Goal: Task Accomplishment & Management: Manage account settings

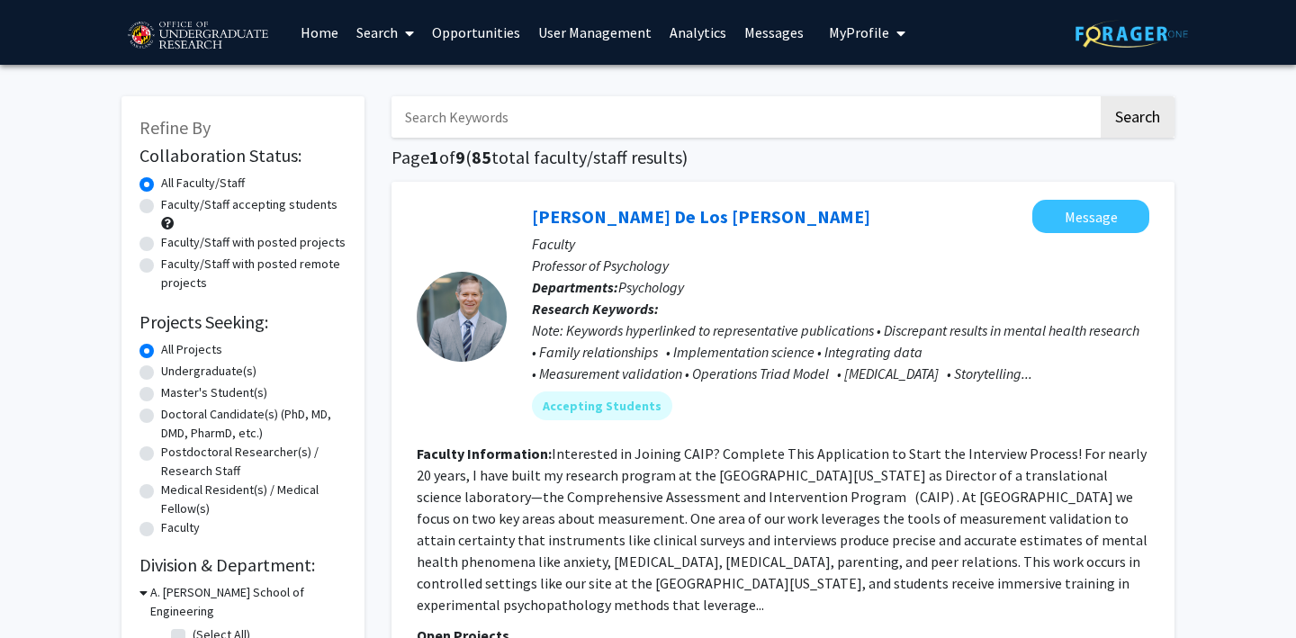
click at [839, 25] on span "My Profile" at bounding box center [859, 32] width 60 height 18
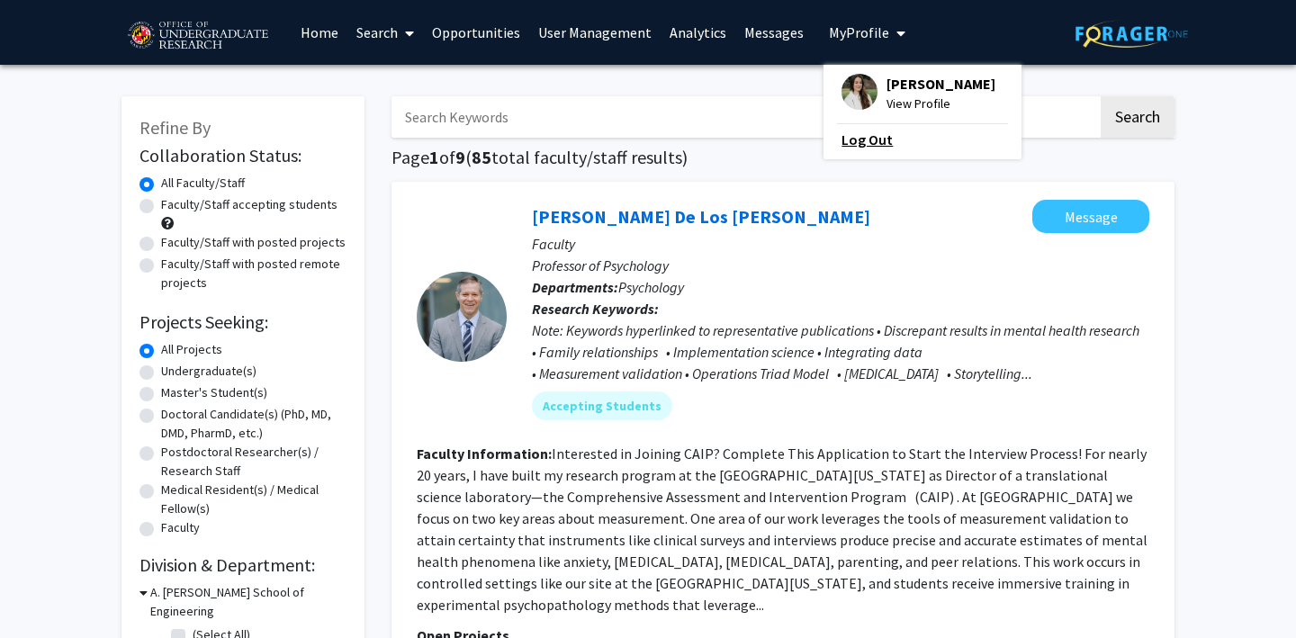
click at [844, 139] on link "Log Out" at bounding box center [922, 140] width 162 height 22
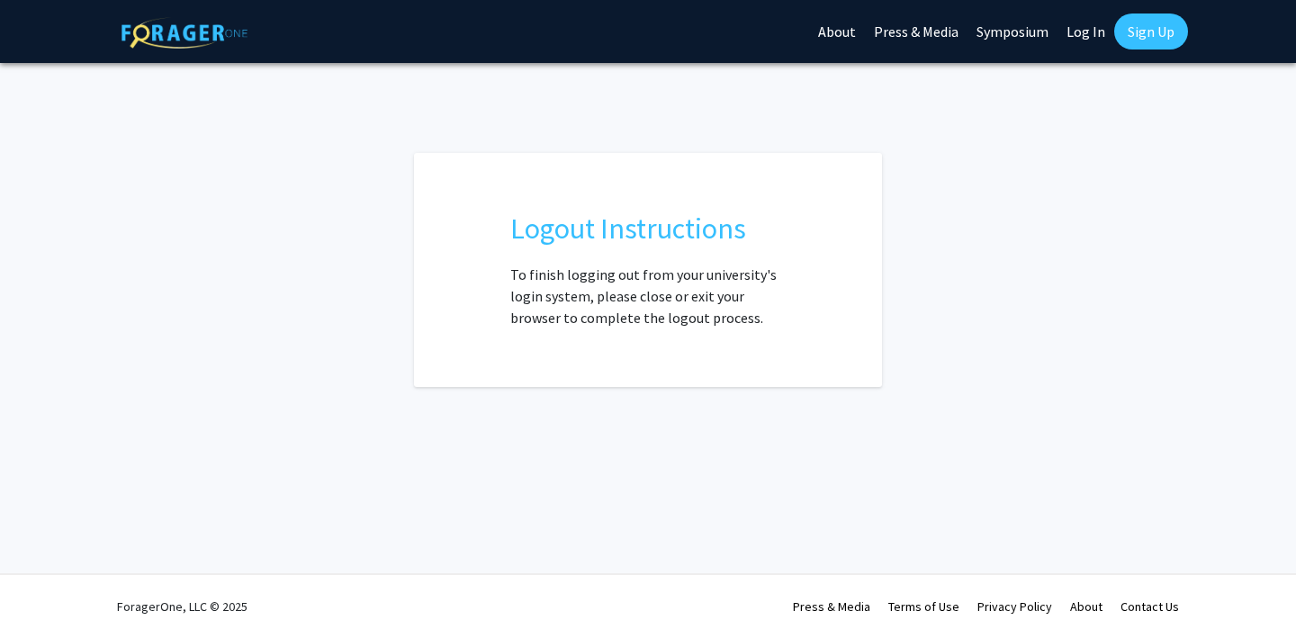
click at [1096, 32] on link "Log In" at bounding box center [1085, 31] width 57 height 63
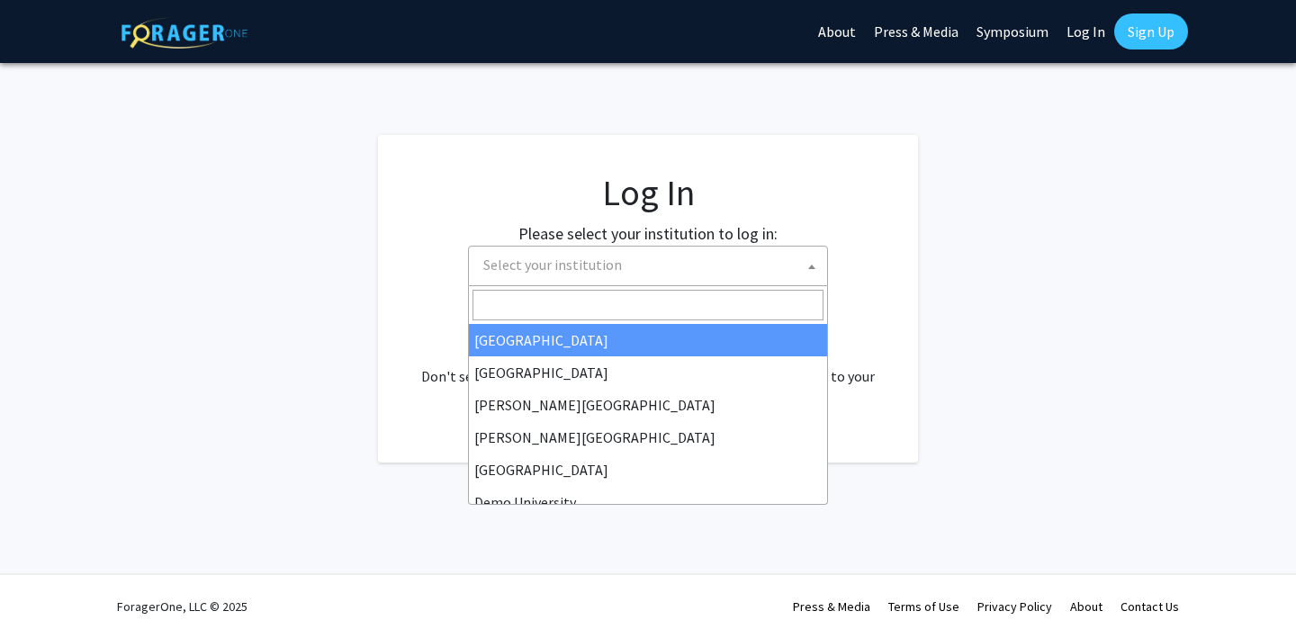
click at [666, 265] on span "Select your institution" at bounding box center [651, 265] width 351 height 37
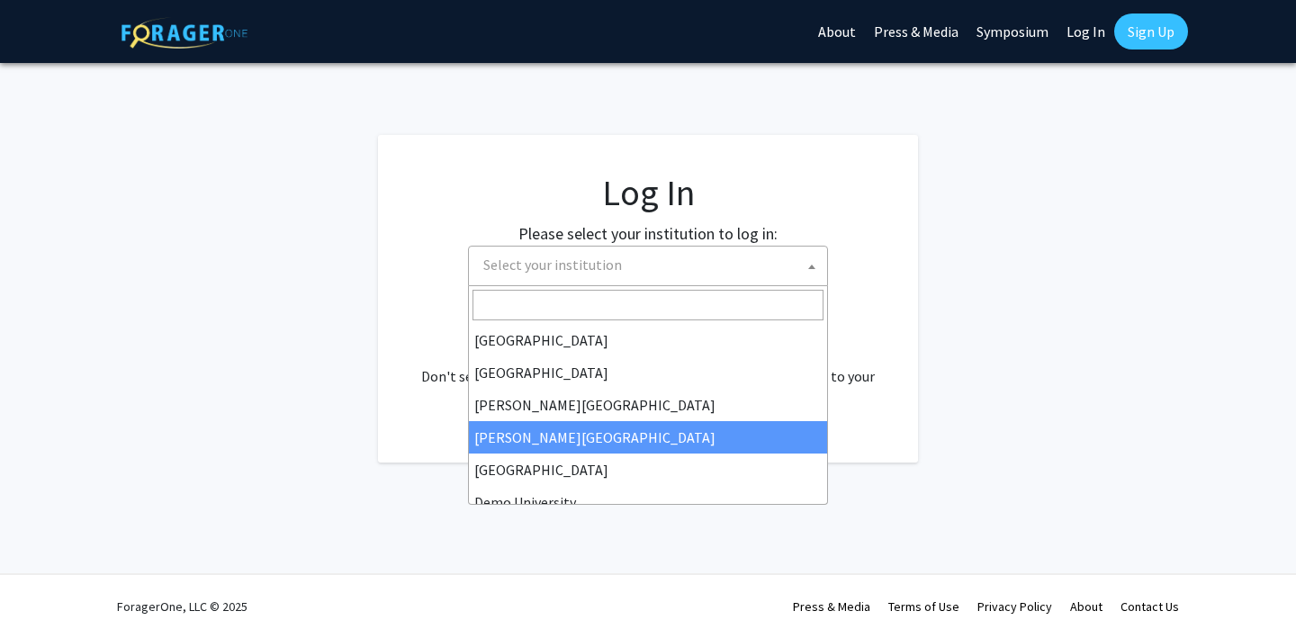
scroll to position [45, 0]
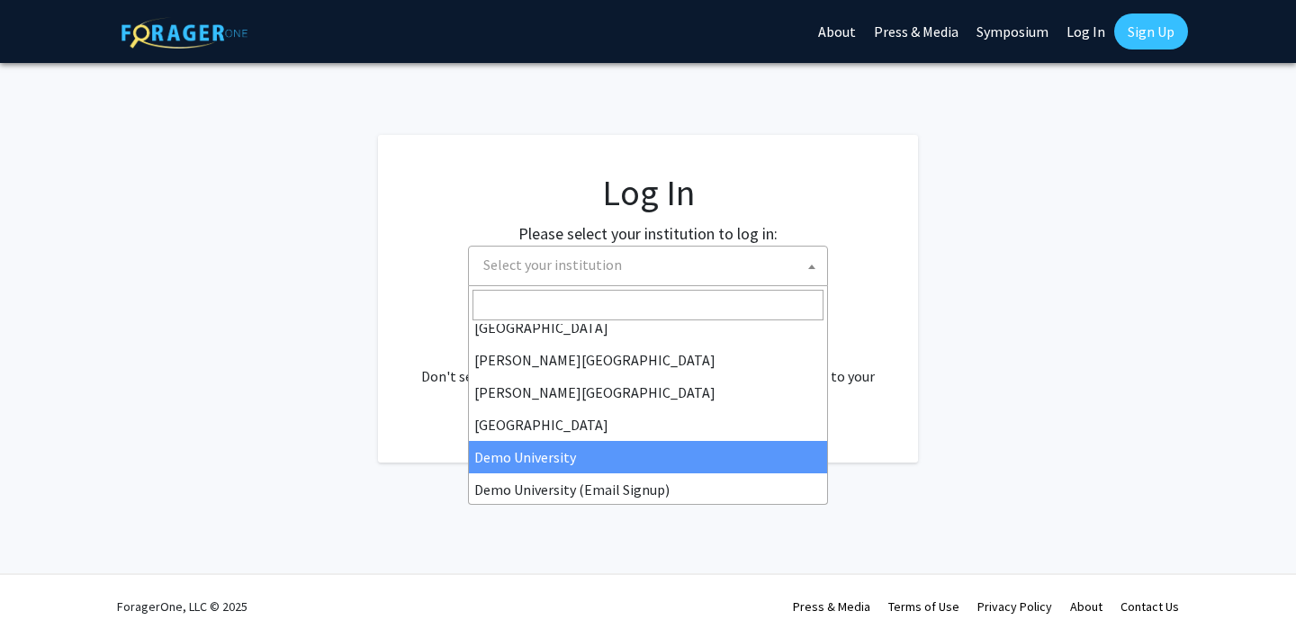
select select "8"
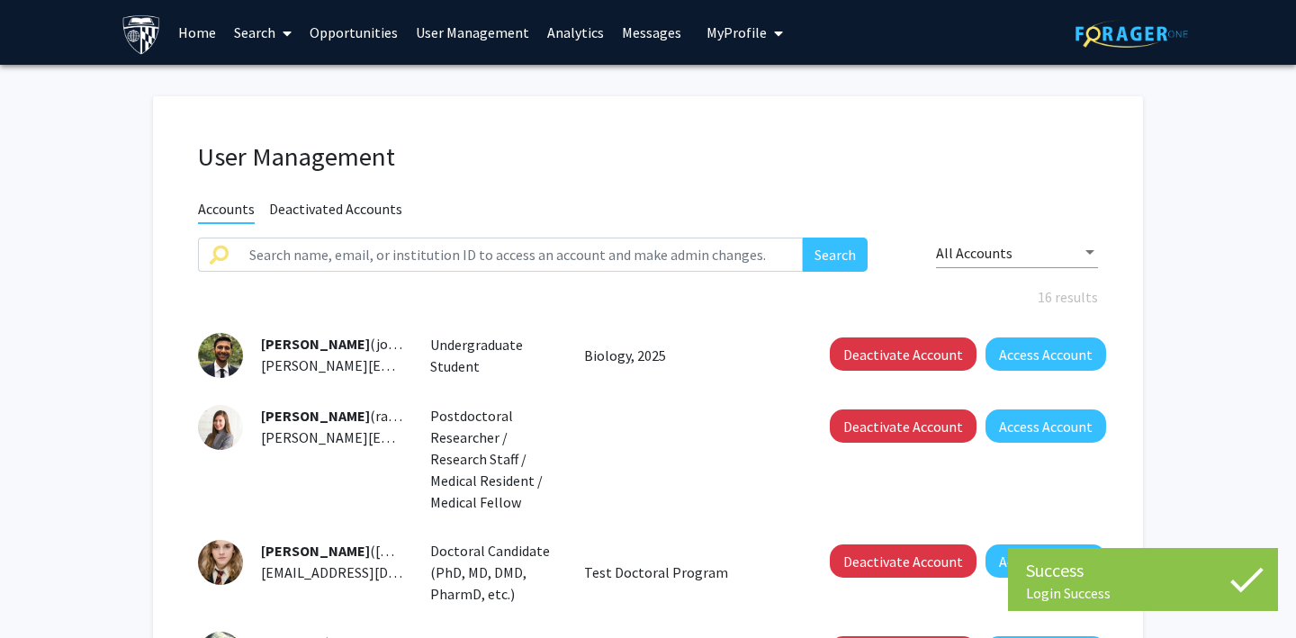
click at [722, 40] on span "My Profile" at bounding box center [736, 32] width 60 height 18
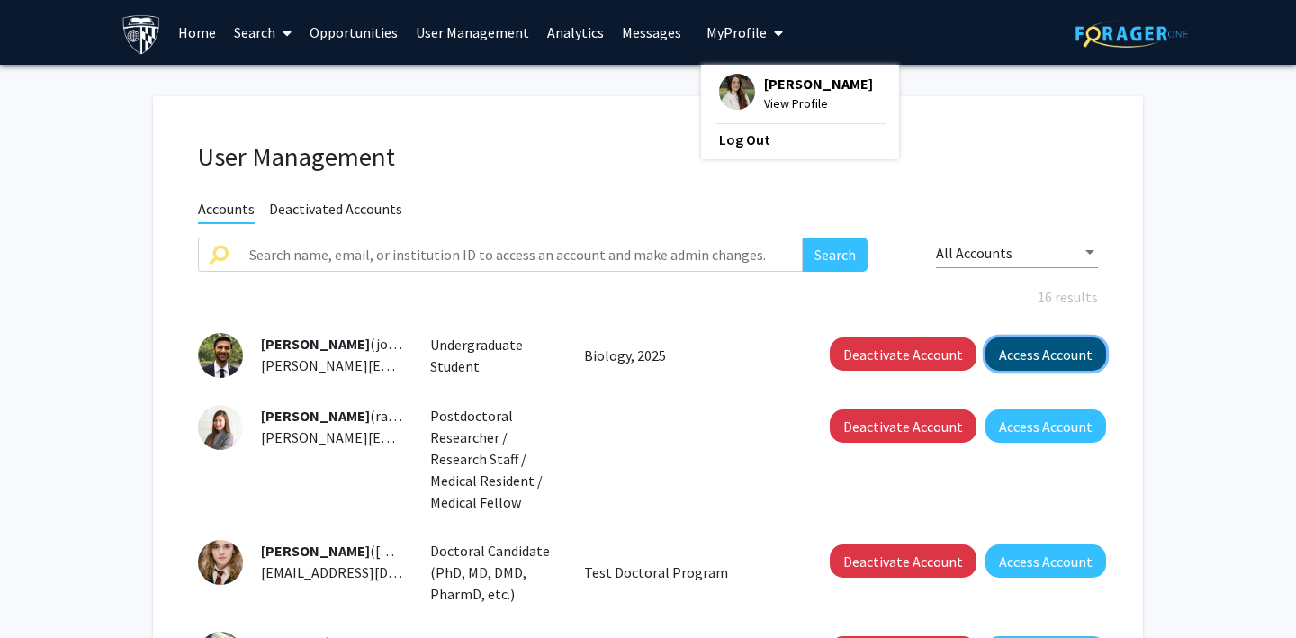
click at [1011, 358] on button "Access Account" at bounding box center [1045, 353] width 121 height 33
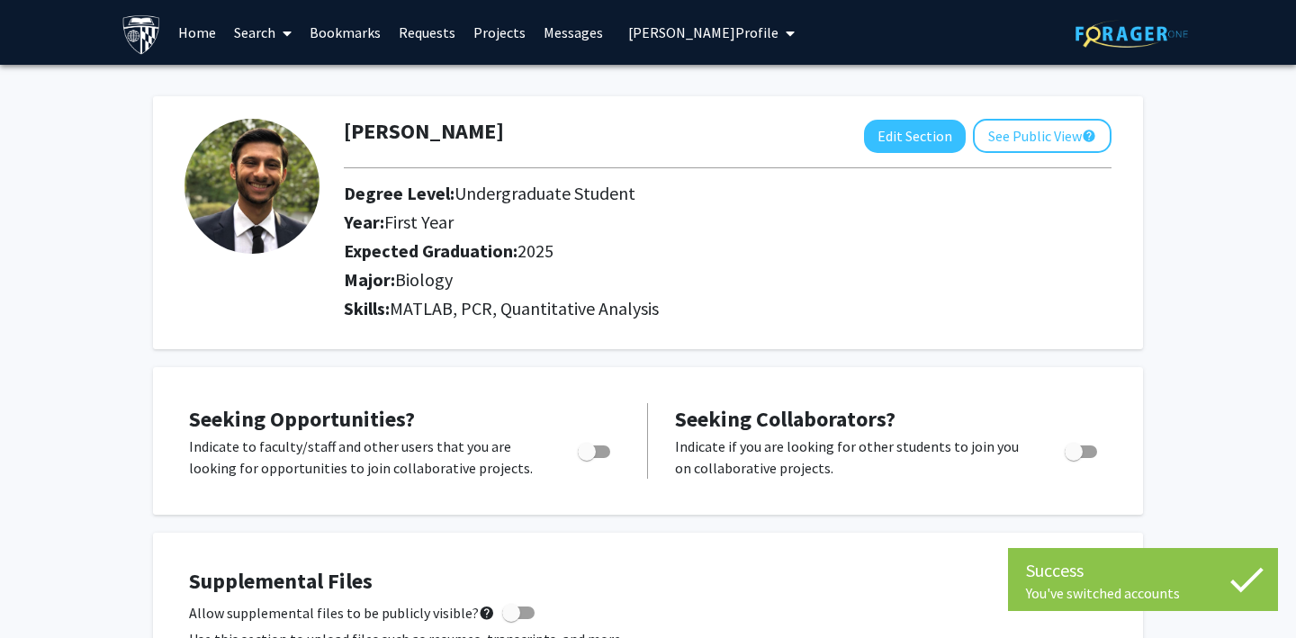
click at [426, 31] on link "Requests" at bounding box center [427, 32] width 75 height 63
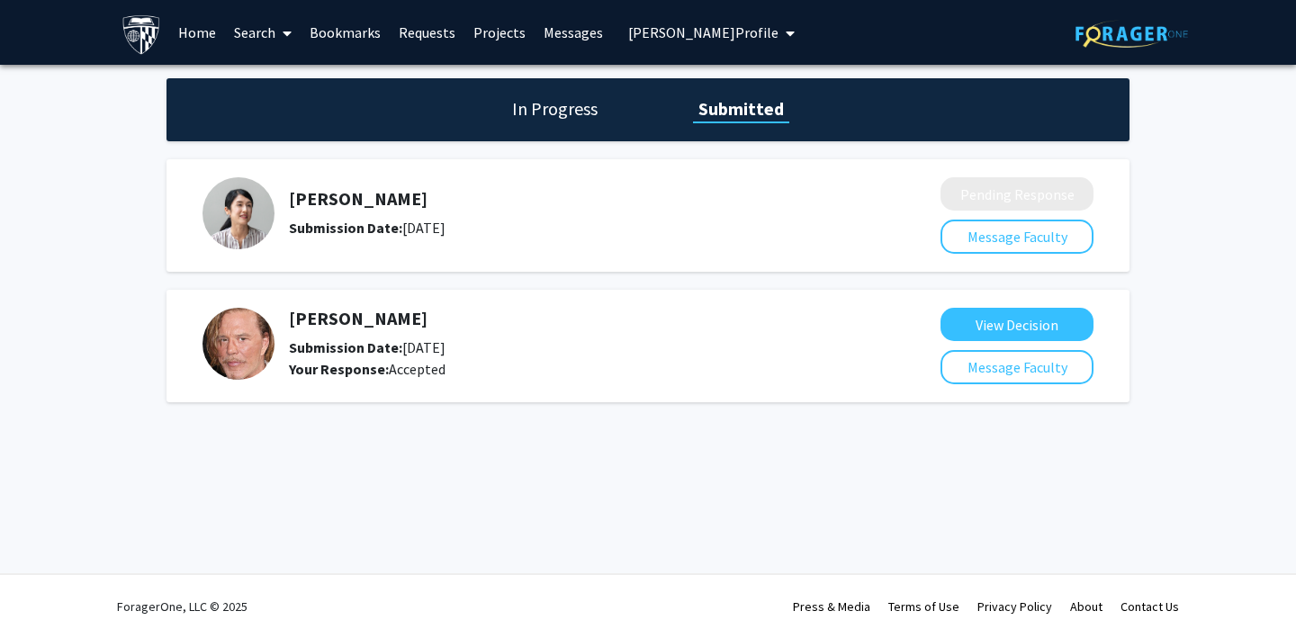
click at [342, 28] on link "Bookmarks" at bounding box center [344, 32] width 89 height 63
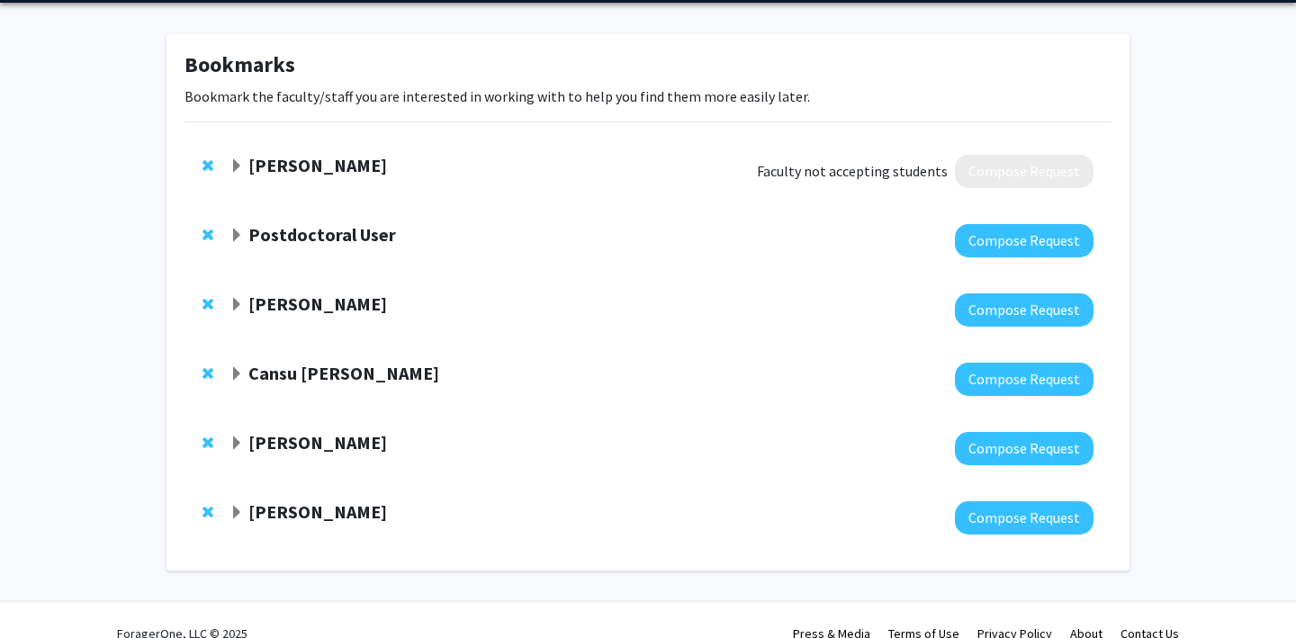
scroll to position [76, 0]
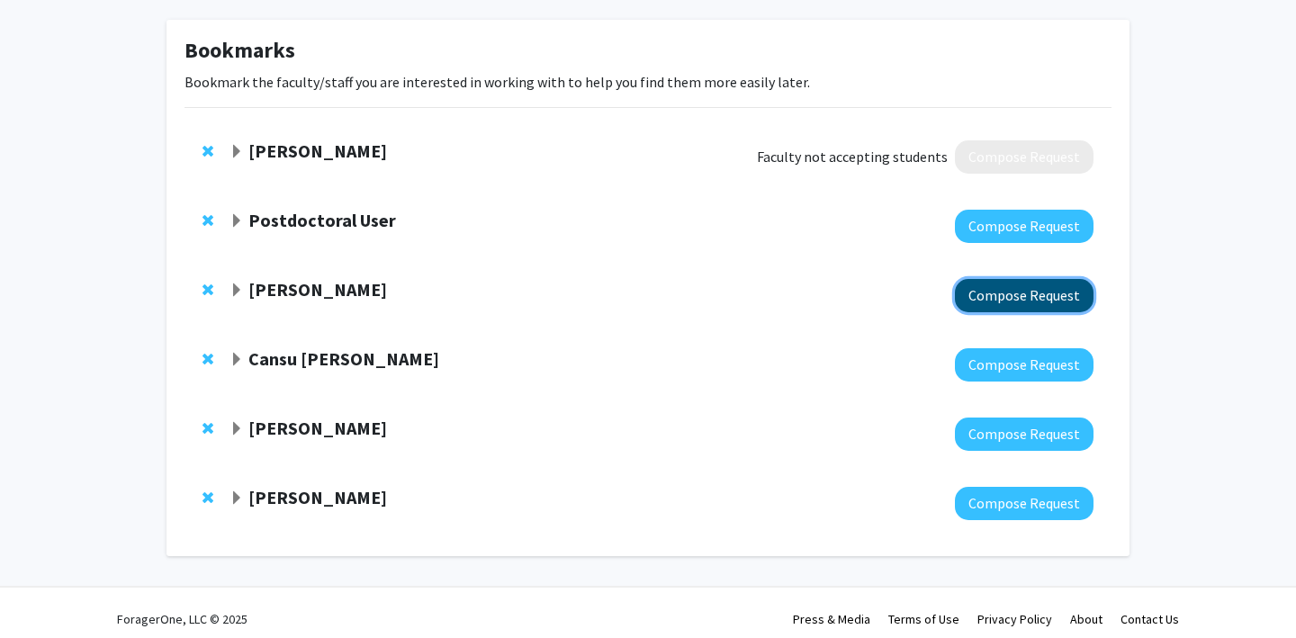
click at [992, 302] on button "Compose Request" at bounding box center [1024, 295] width 139 height 33
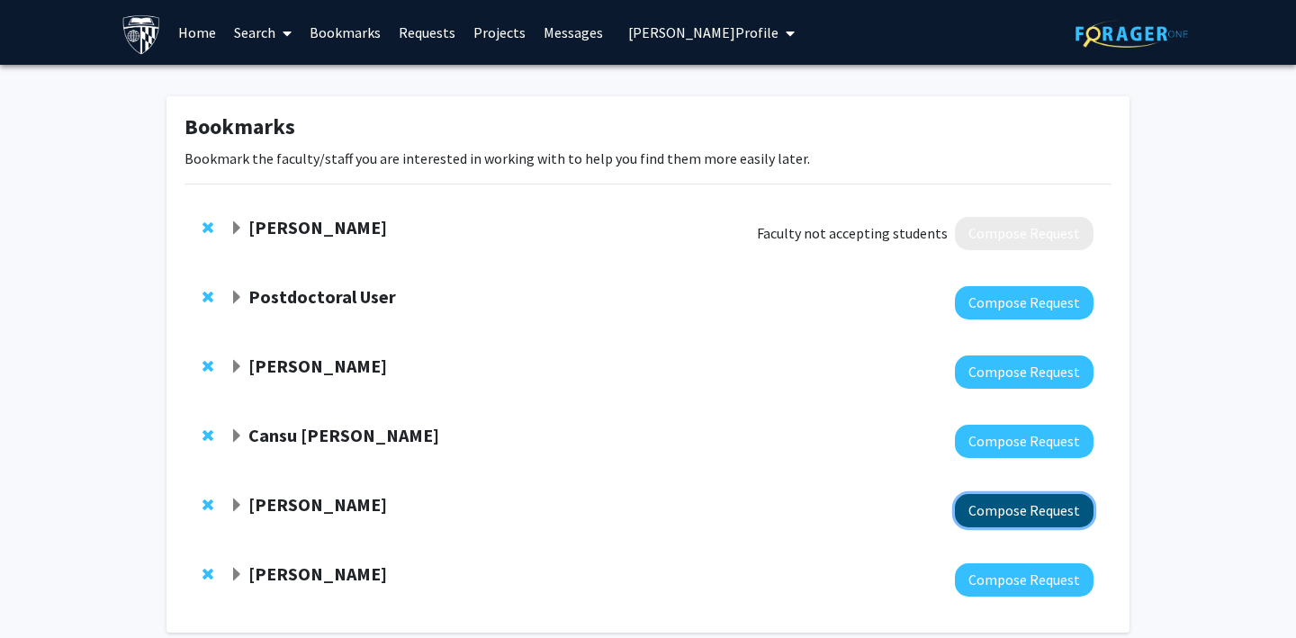
click at [992, 516] on button "Compose Request" at bounding box center [1024, 510] width 139 height 33
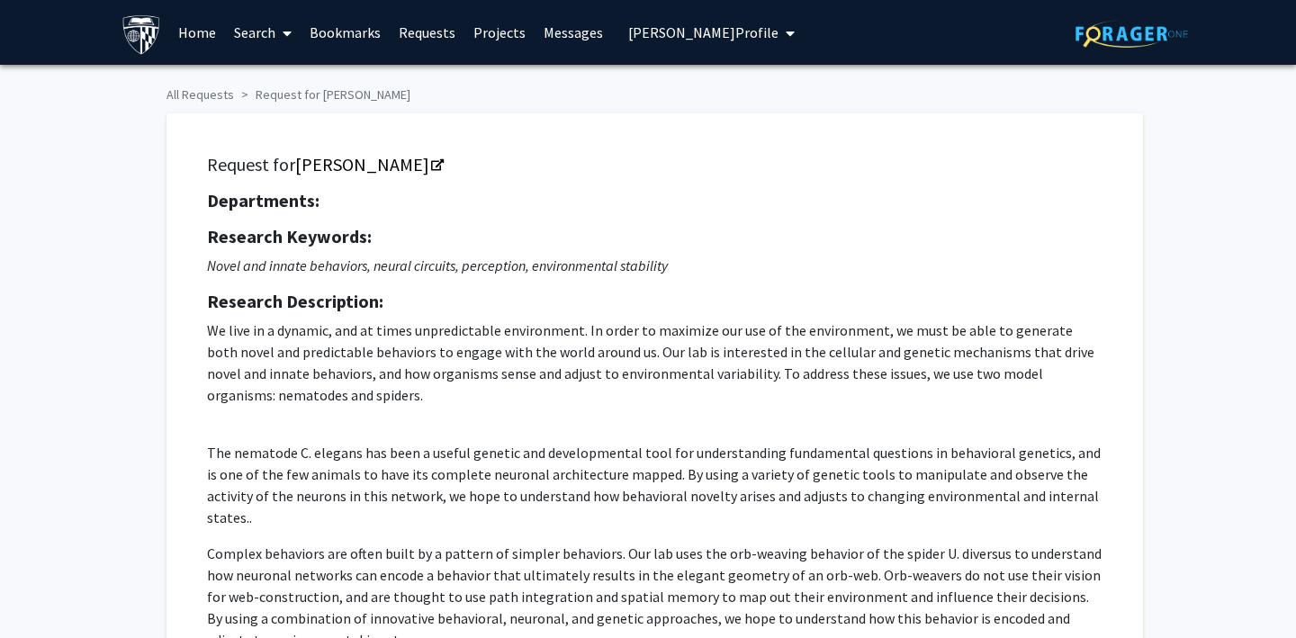
click at [345, 26] on link "Bookmarks" at bounding box center [344, 32] width 89 height 63
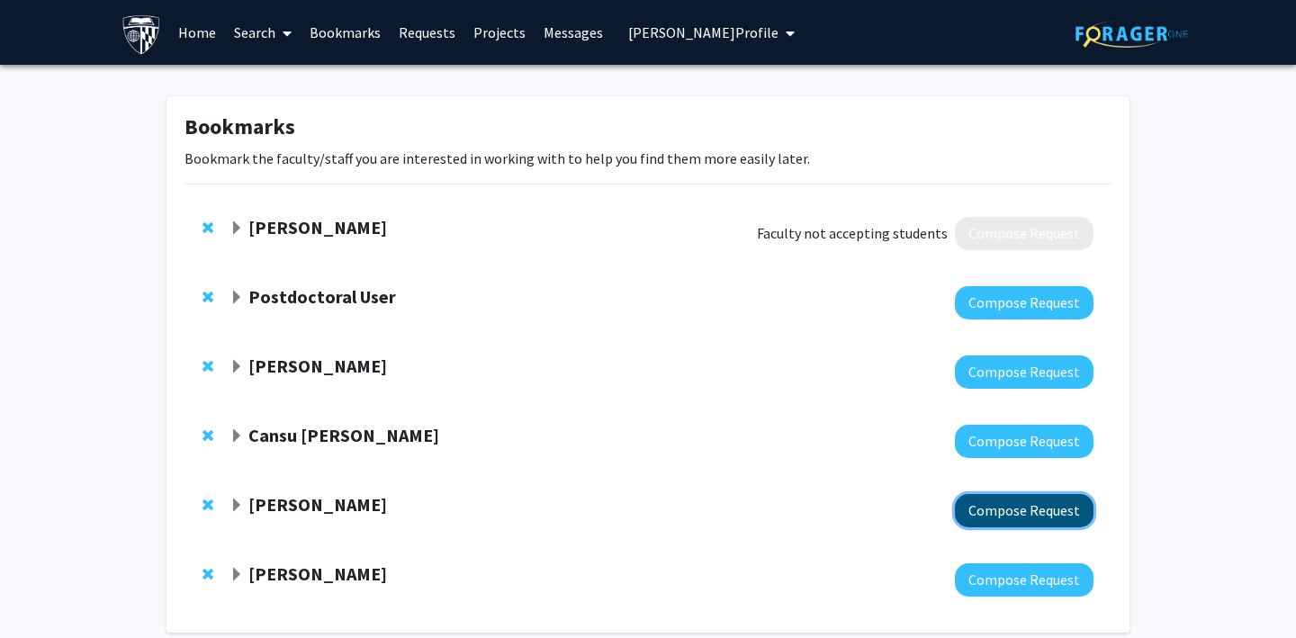
click at [995, 509] on button "Compose Request" at bounding box center [1024, 510] width 139 height 33
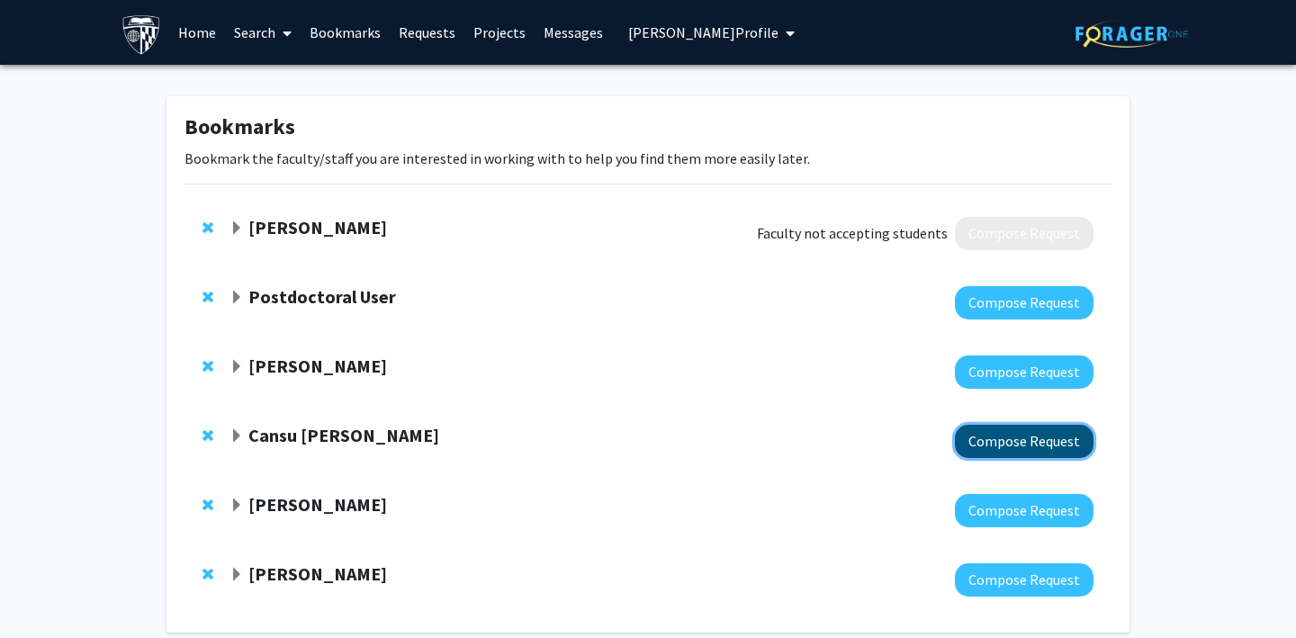
click at [1017, 453] on button "Compose Request" at bounding box center [1024, 441] width 139 height 33
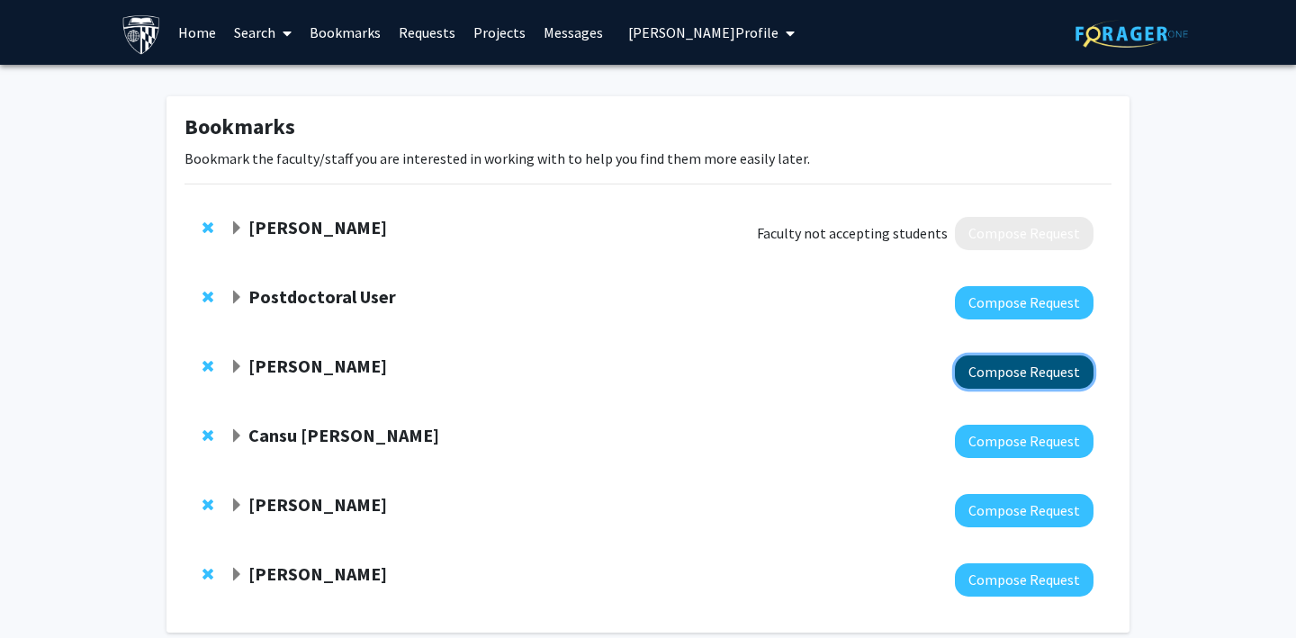
click at [1054, 372] on button "Compose Request" at bounding box center [1024, 371] width 139 height 33
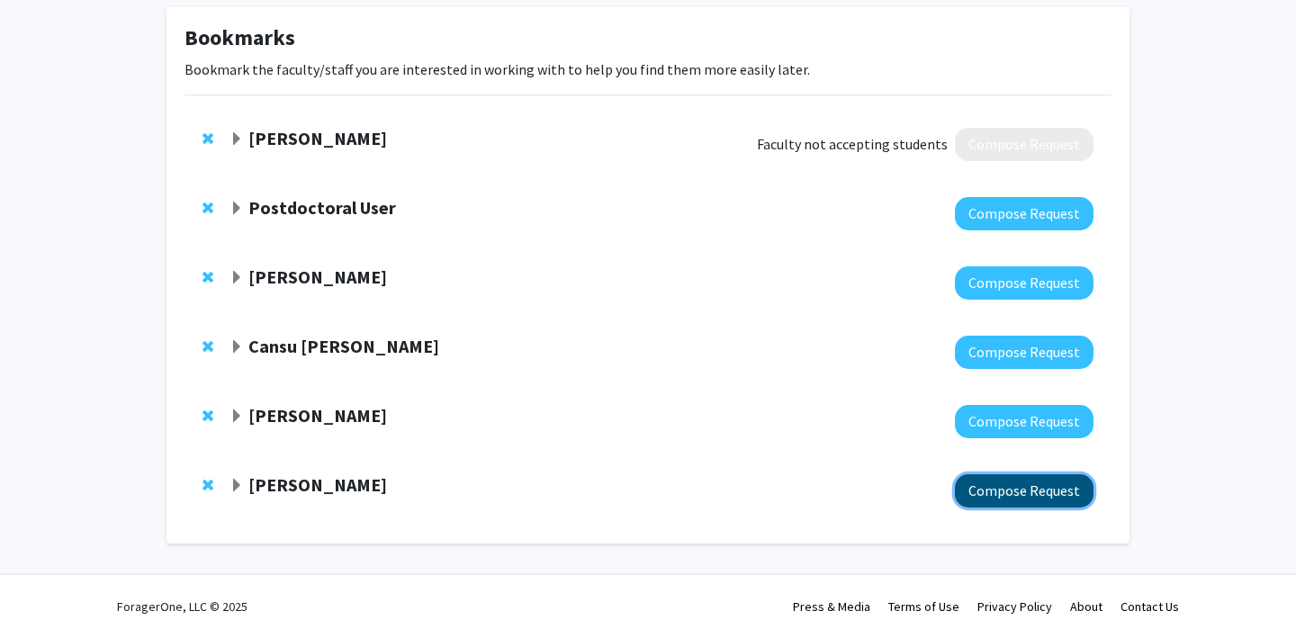
click at [998, 485] on button "Compose Request" at bounding box center [1024, 490] width 139 height 33
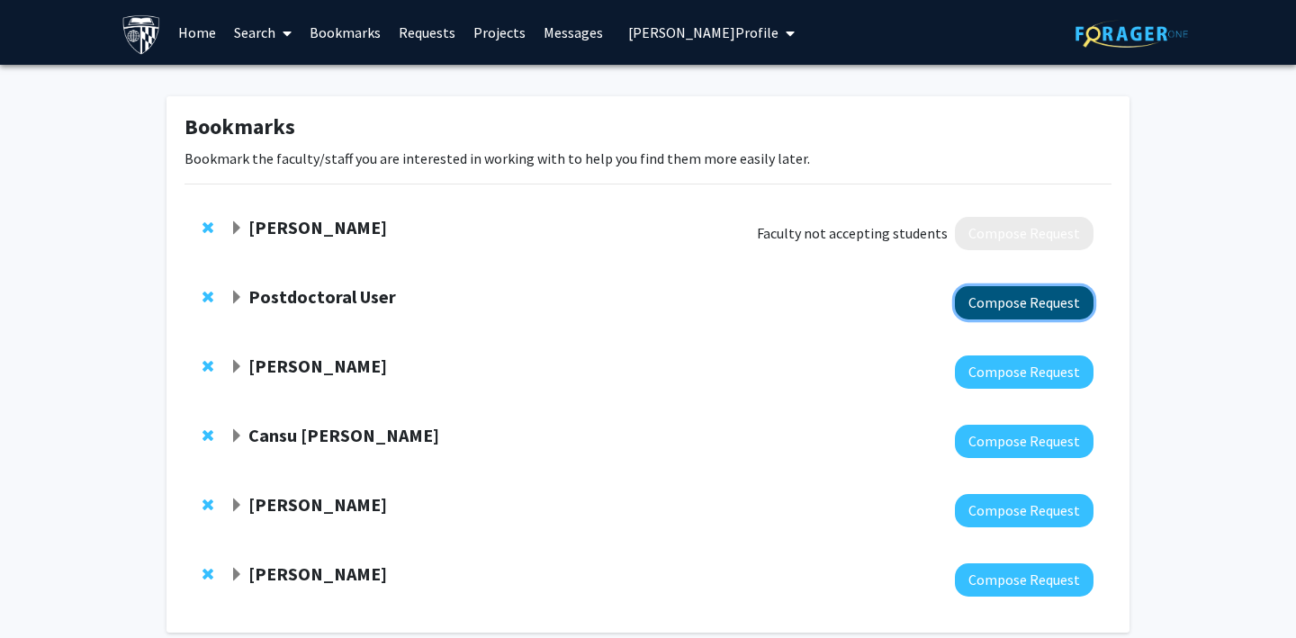
click at [1040, 301] on button "Compose Request" at bounding box center [1024, 302] width 139 height 33
click at [279, 32] on span at bounding box center [283, 33] width 16 height 63
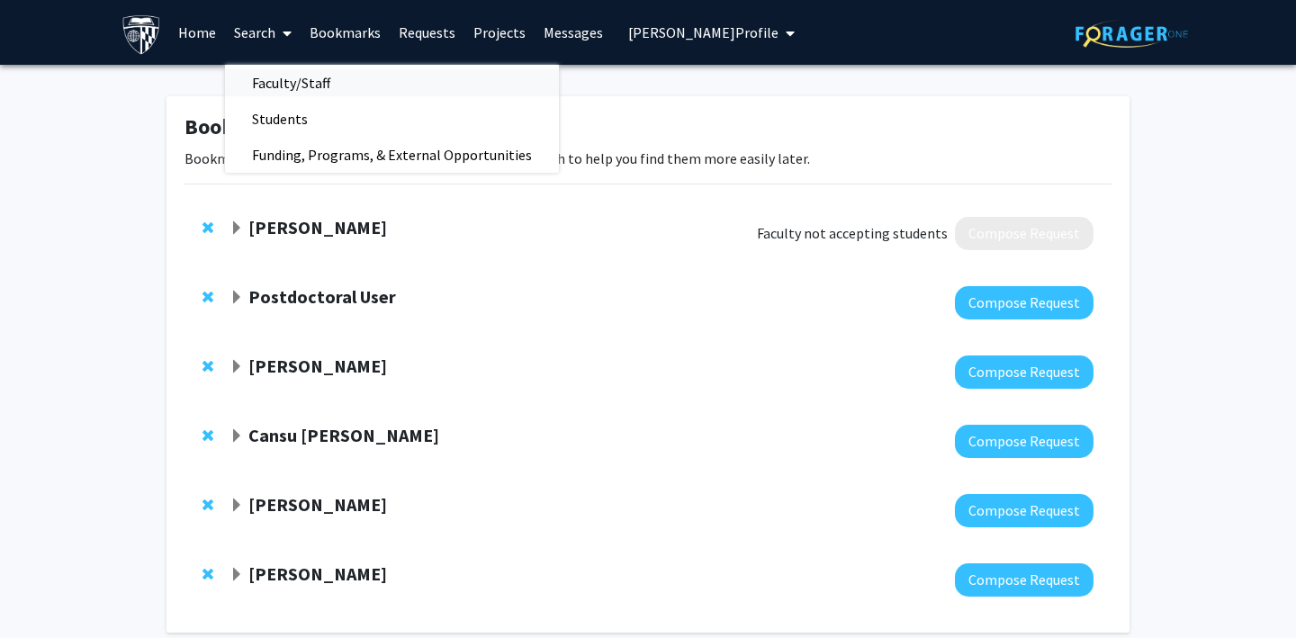
click at [277, 84] on span "Faculty/Staff" at bounding box center [291, 83] width 132 height 36
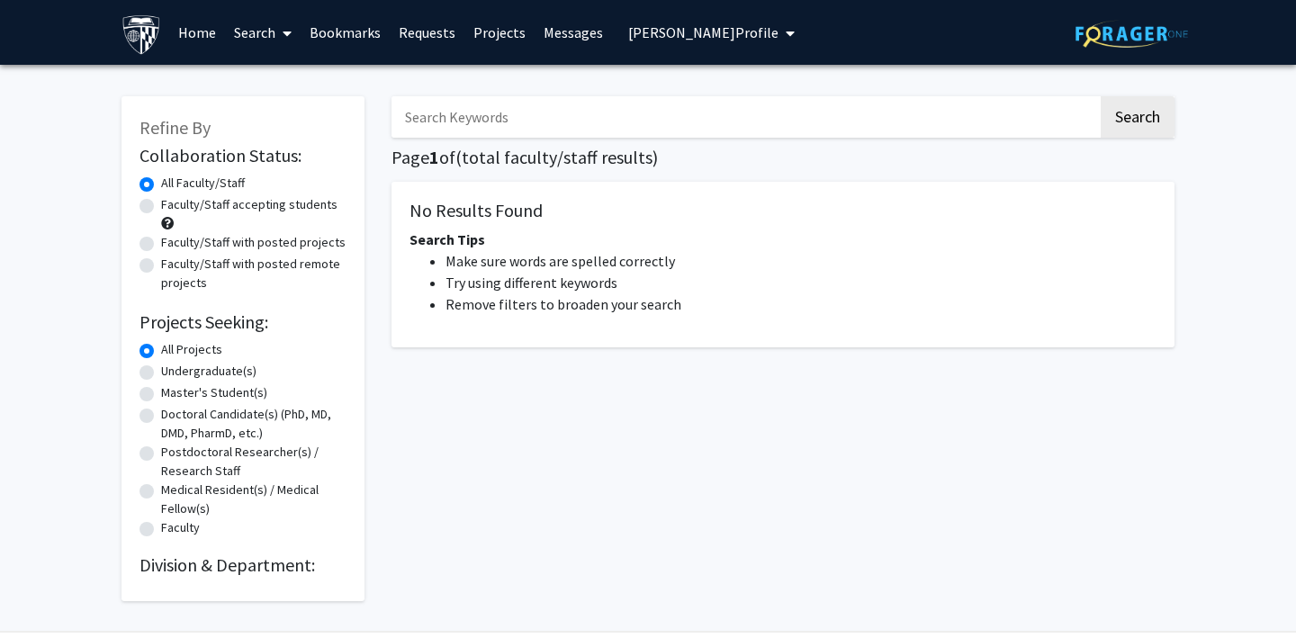
click at [652, 31] on span "Joe Doe's Profile" at bounding box center [703, 32] width 150 height 18
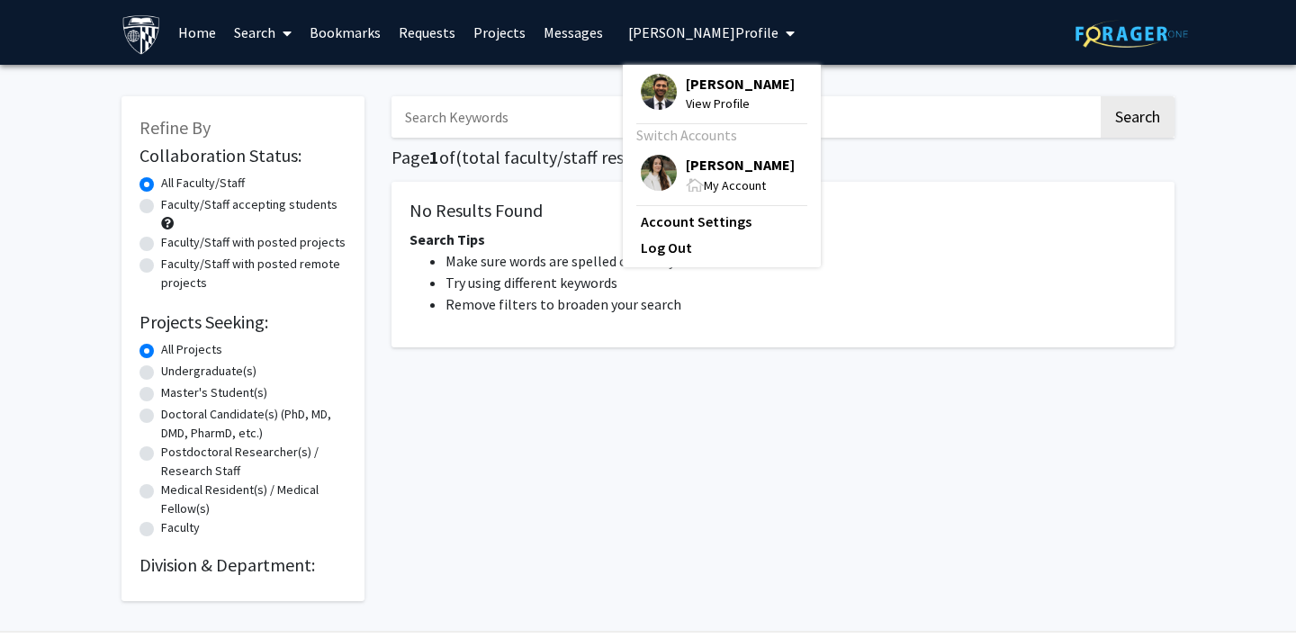
click at [662, 89] on img at bounding box center [659, 92] width 36 height 36
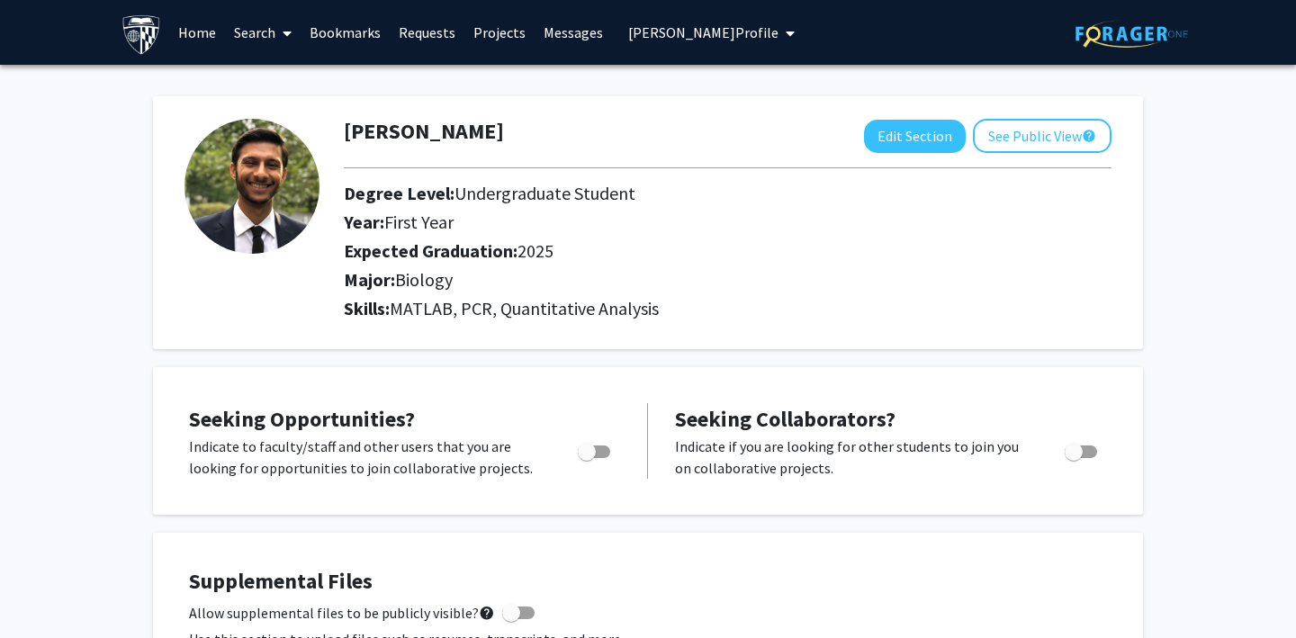
click at [345, 29] on link "Bookmarks" at bounding box center [344, 32] width 89 height 63
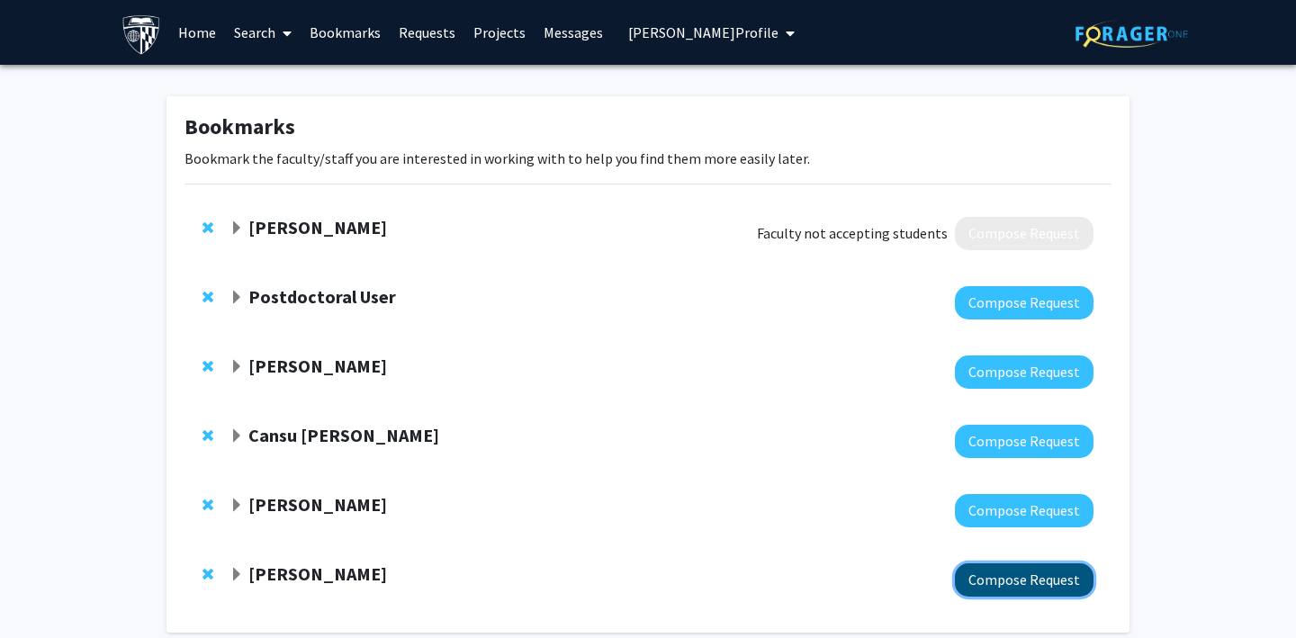
click at [1022, 574] on button "Compose Request" at bounding box center [1024, 579] width 139 height 33
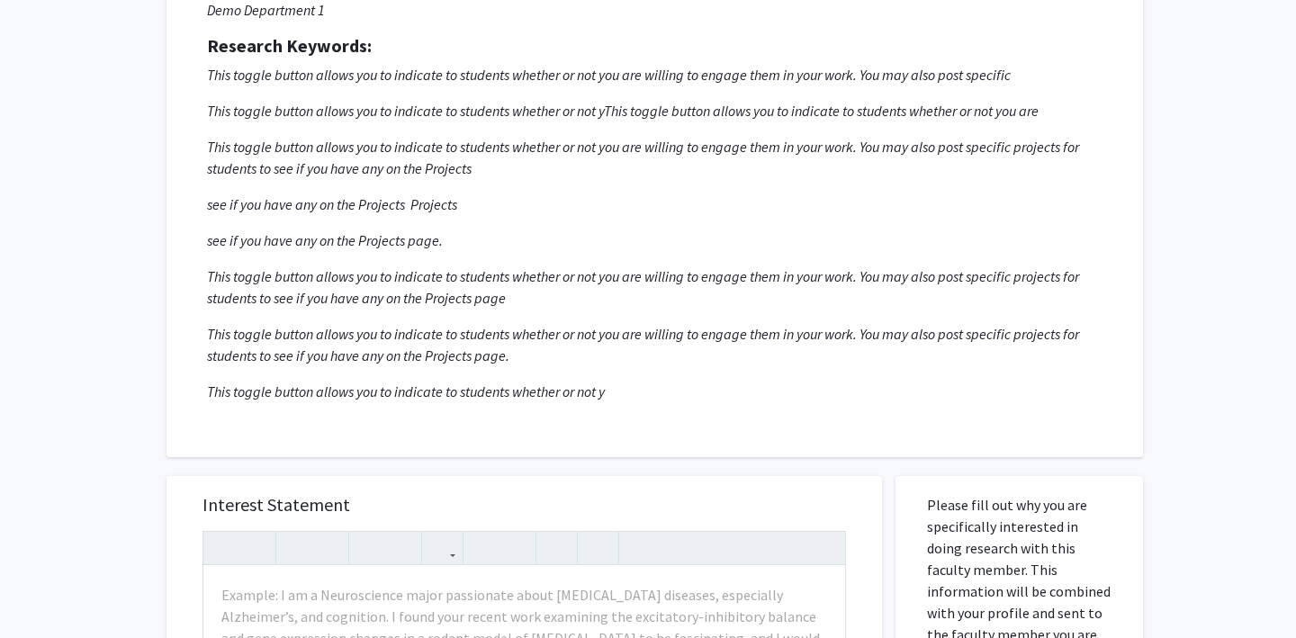
scroll to position [977, 0]
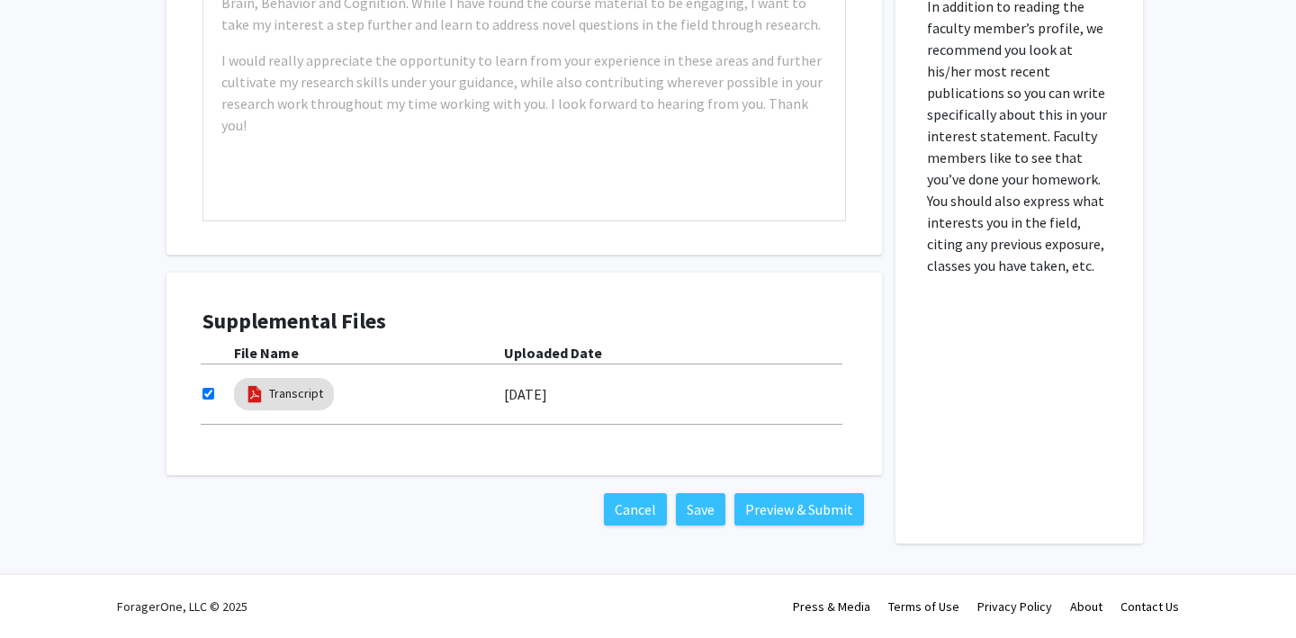
click at [207, 395] on input "checkbox" at bounding box center [208, 394] width 12 height 12
checkbox input "false"
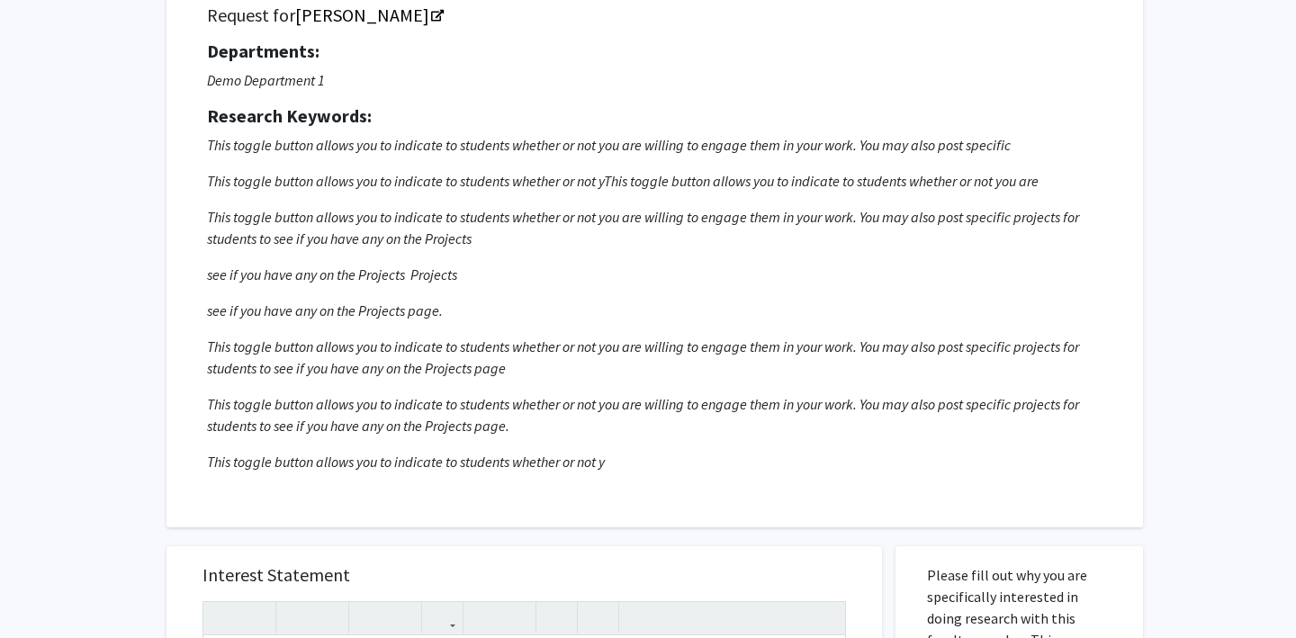
scroll to position [0, 0]
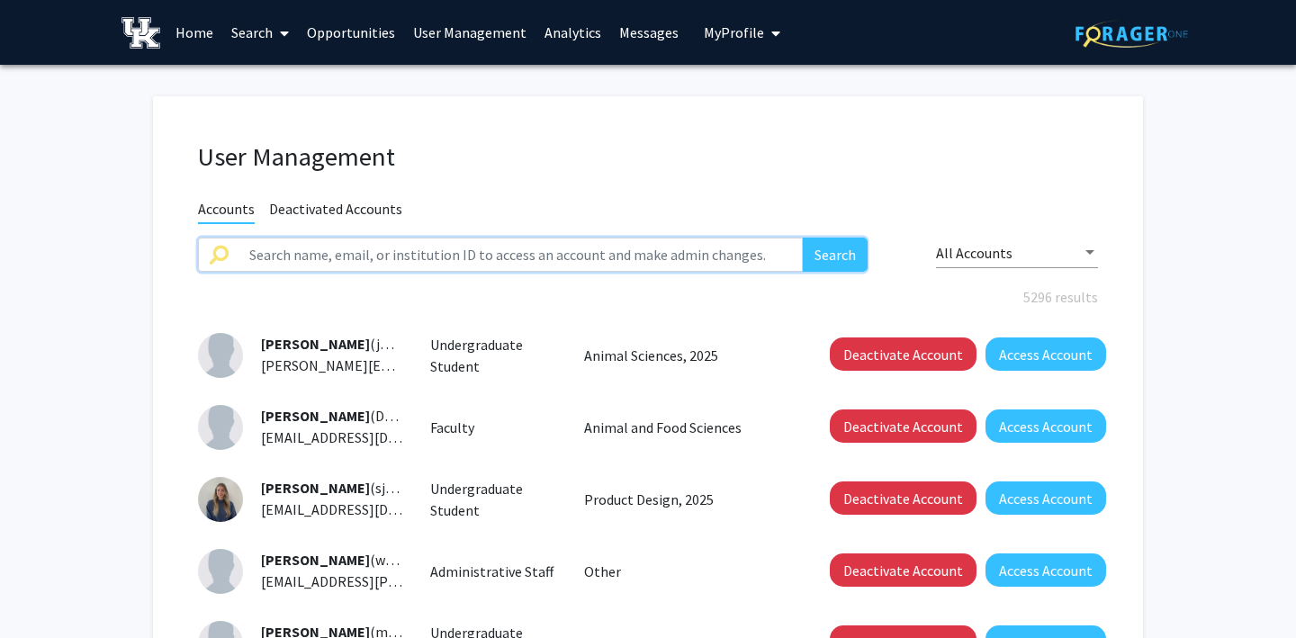
click at [363, 256] on input "text" at bounding box center [520, 255] width 564 height 34
type input "[PERSON_NAME]"
click at [803, 238] on button "Search" at bounding box center [835, 255] width 65 height 34
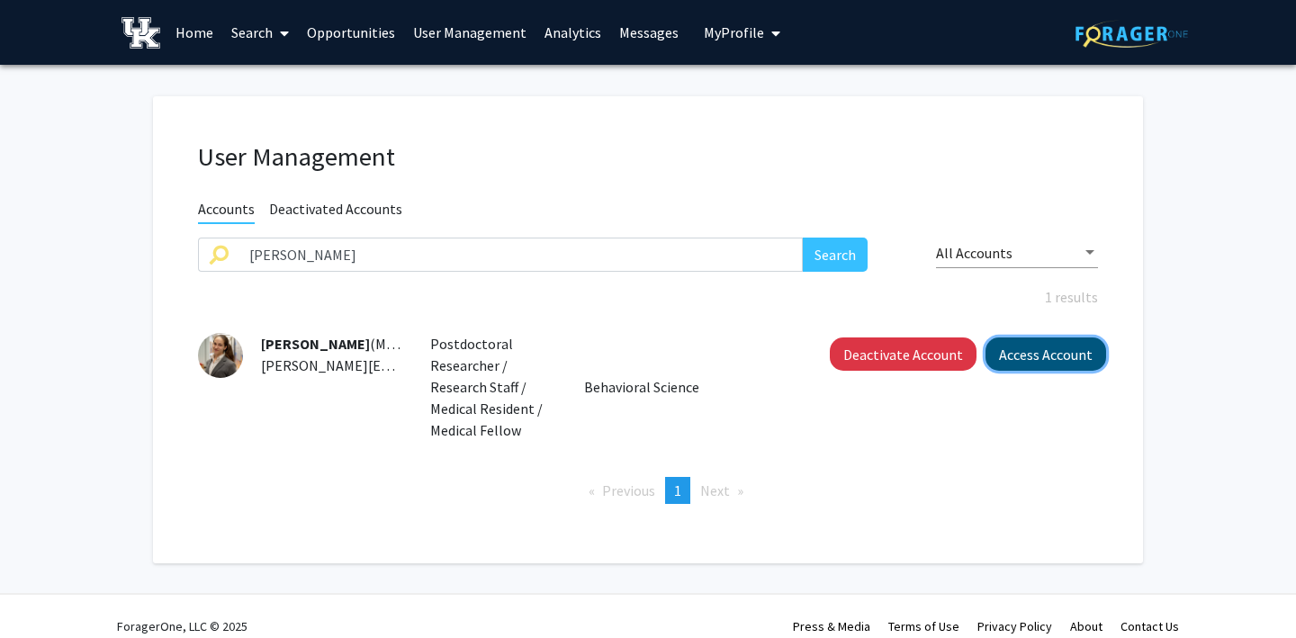
click at [1022, 346] on button "Access Account" at bounding box center [1045, 353] width 121 height 33
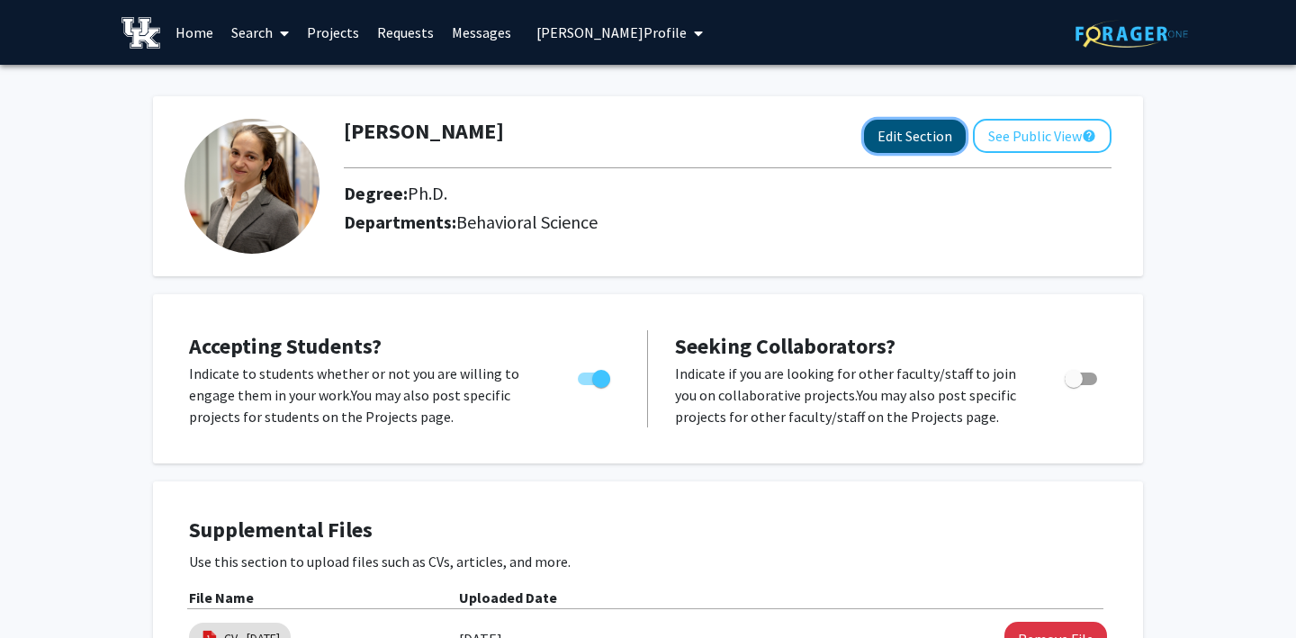
click at [884, 130] on button "Edit Section" at bounding box center [915, 136] width 102 height 33
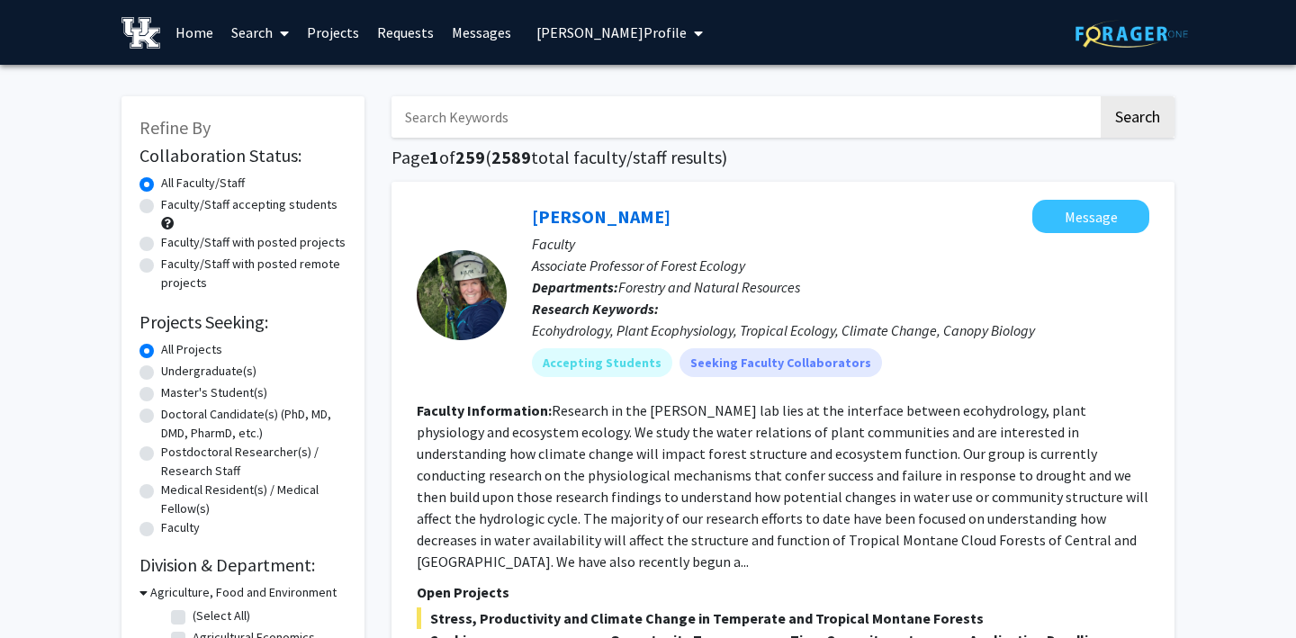
click at [558, 32] on span "Martha Tillson's Profile" at bounding box center [611, 32] width 150 height 18
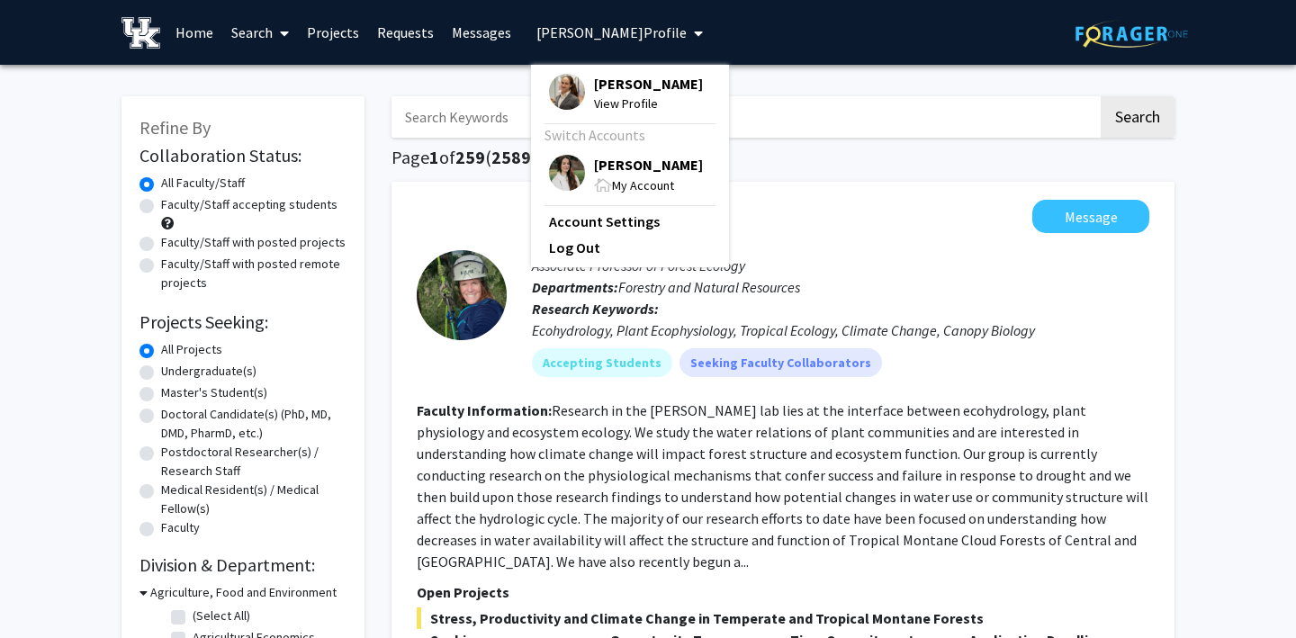
click at [555, 168] on img at bounding box center [567, 173] width 36 height 36
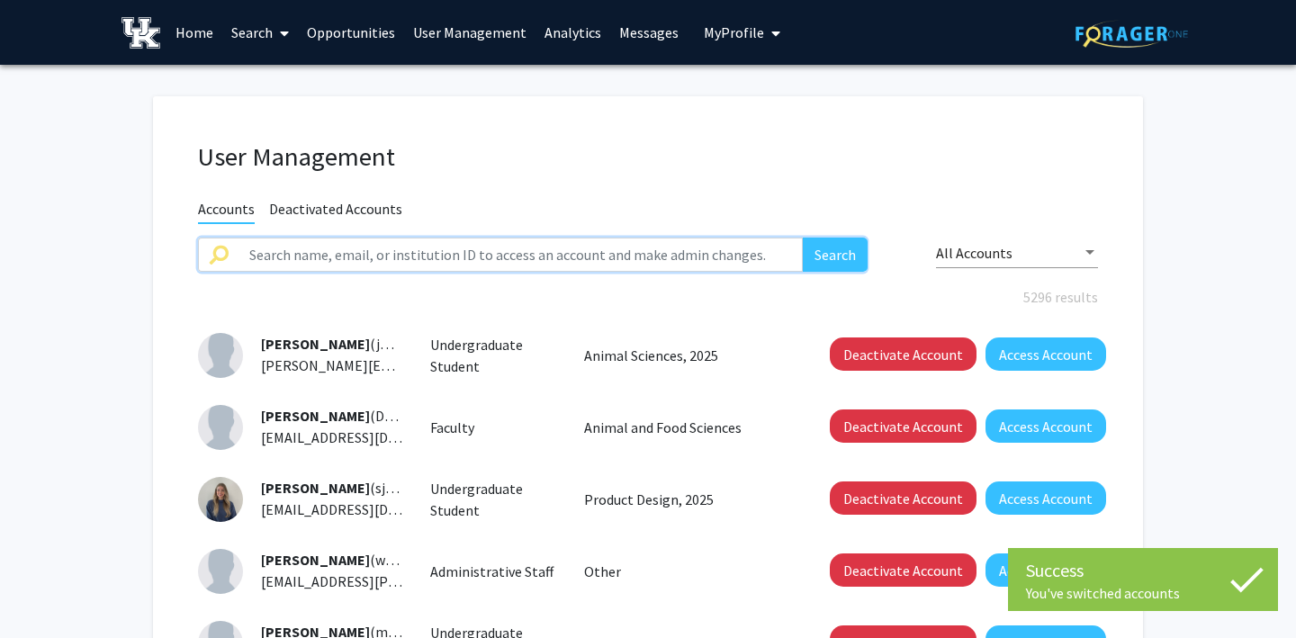
click at [405, 252] on input "text" at bounding box center [520, 255] width 564 height 34
click at [803, 238] on button "Search" at bounding box center [835, 255] width 65 height 34
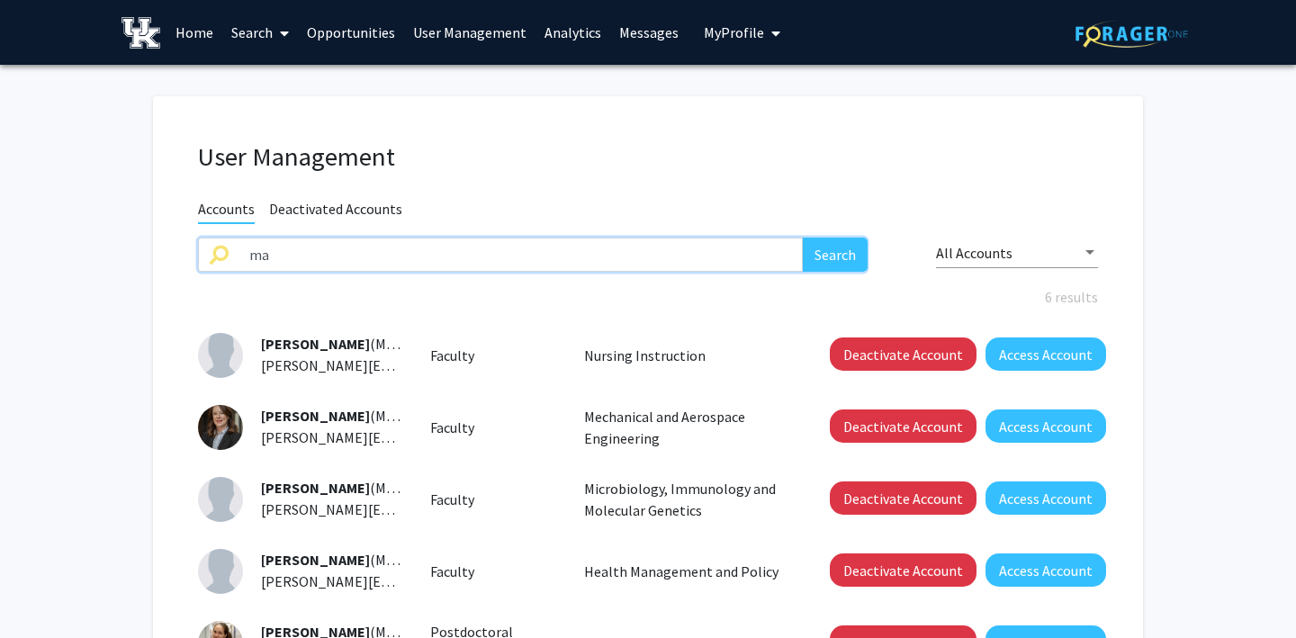
type input "m"
type input "tillson"
click at [803, 238] on button "Search" at bounding box center [835, 255] width 65 height 34
